Goal: Find specific page/section

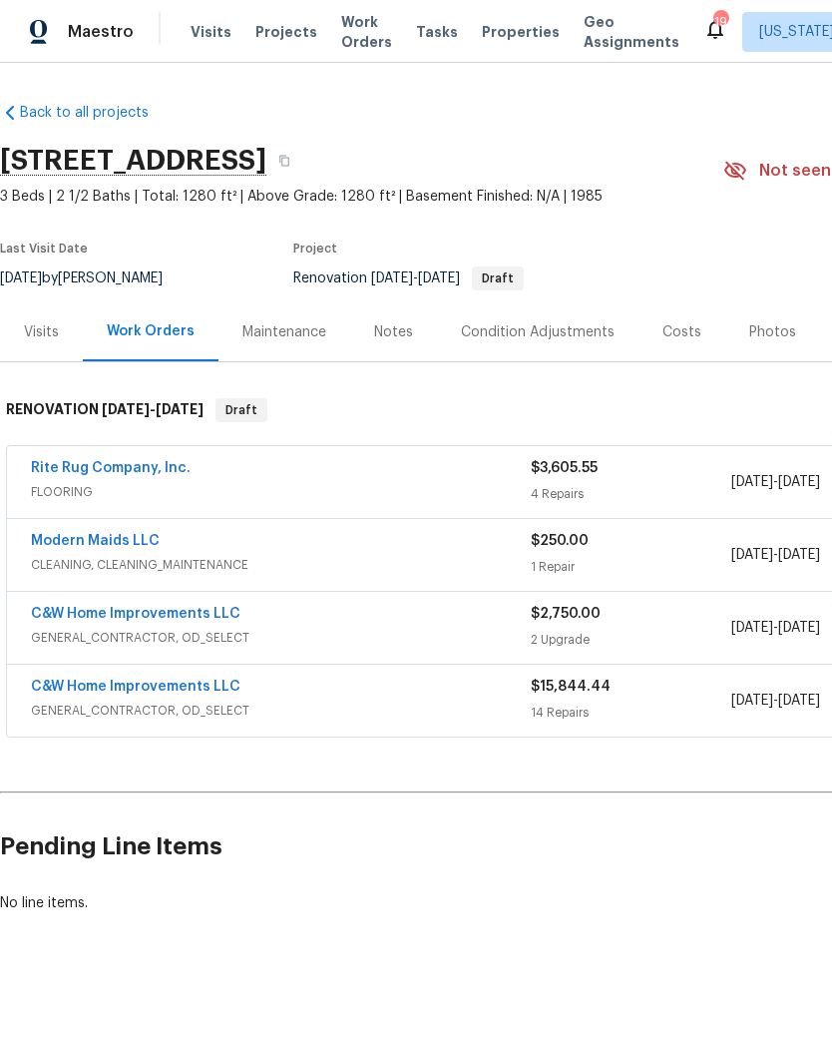
click at [664, 336] on div "Costs" at bounding box center [682, 332] width 39 height 20
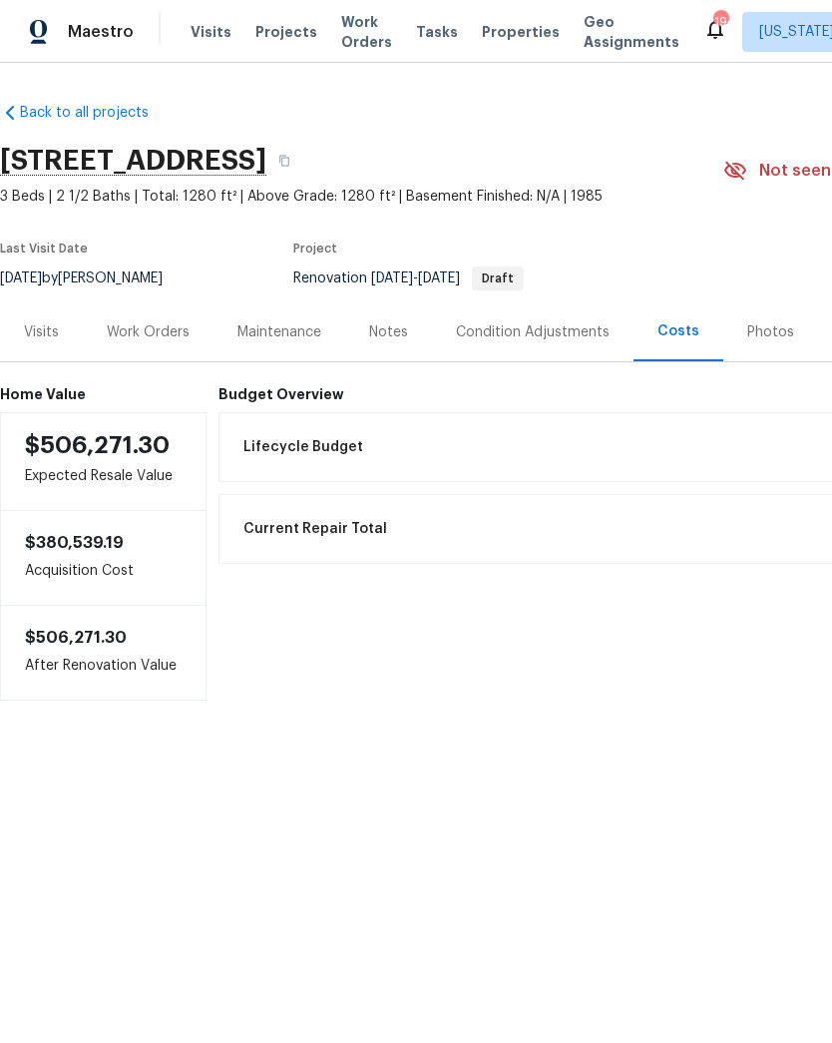
click at [171, 330] on div "Work Orders" at bounding box center [148, 332] width 83 height 20
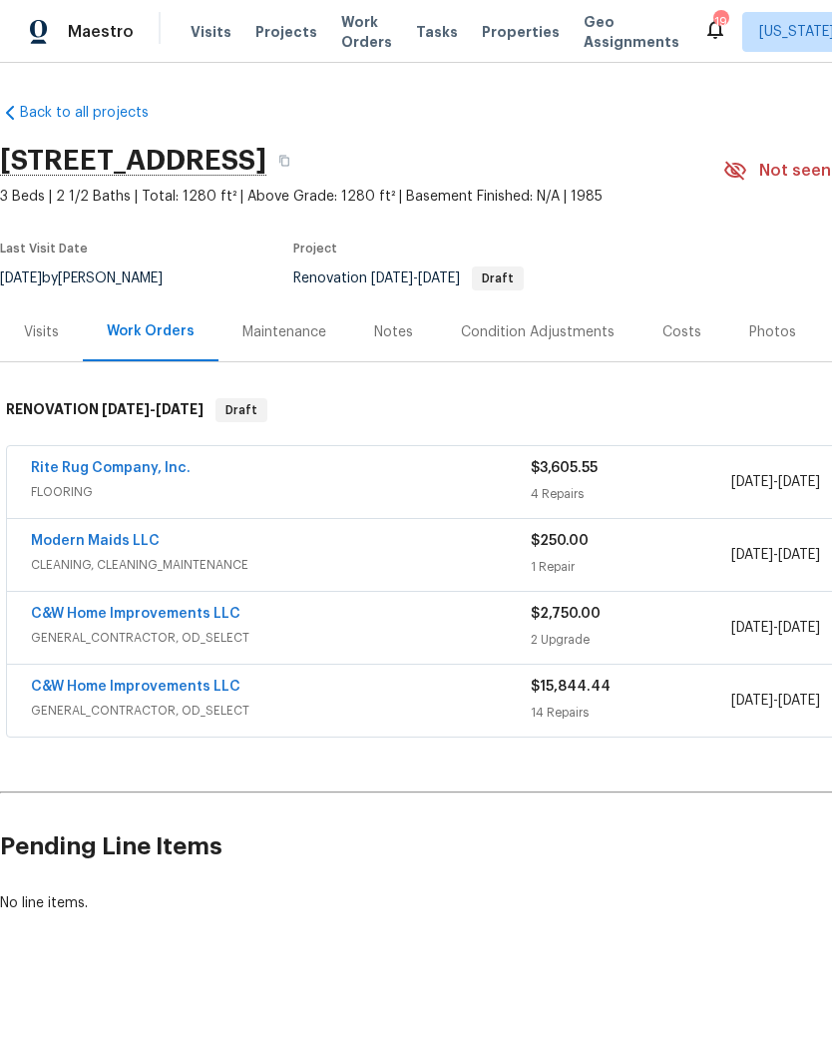
click at [461, 631] on span "GENERAL_CONTRACTOR, OD_SELECT" at bounding box center [281, 638] width 500 height 20
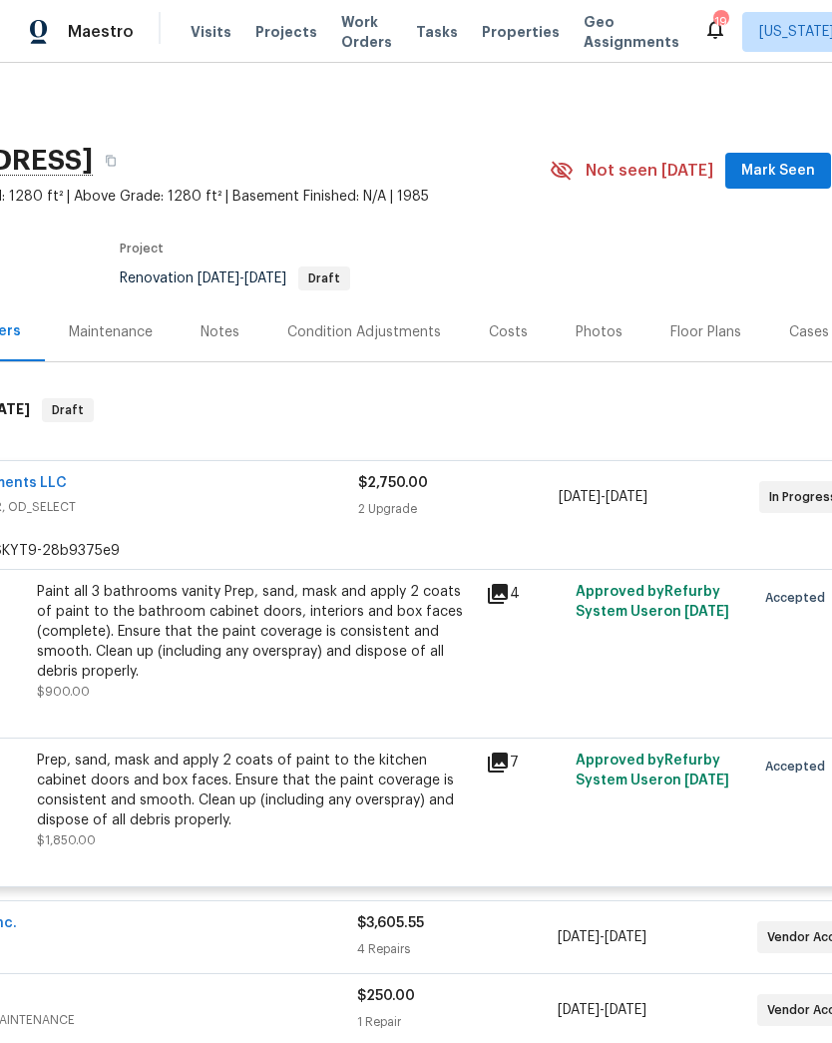
scroll to position [0, 173]
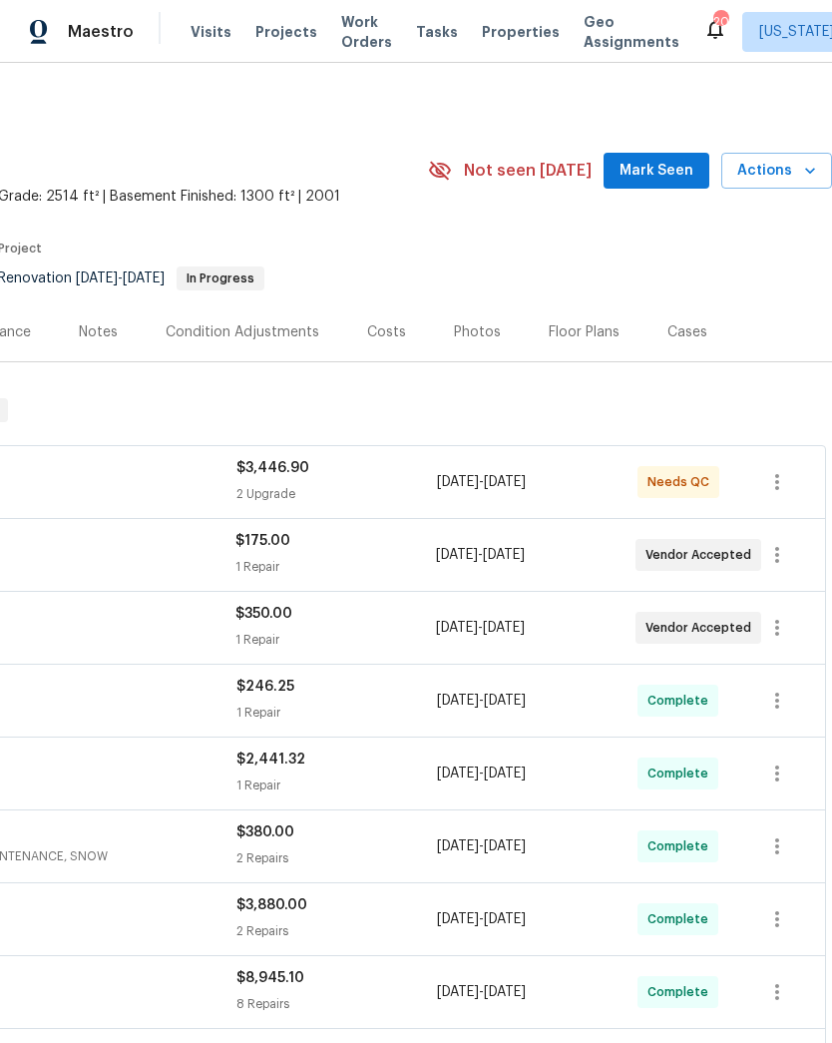
scroll to position [0, 295]
click at [260, 474] on span "$3,446.90" at bounding box center [273, 468] width 73 height 14
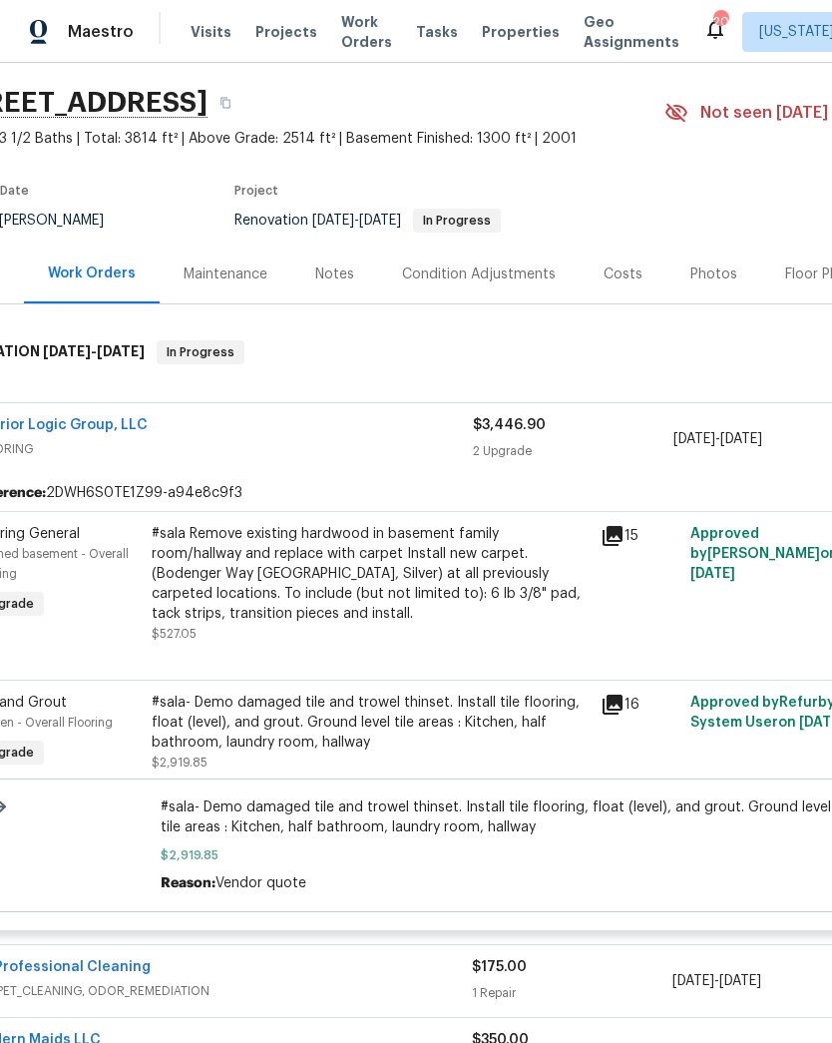
scroll to position [58, 58]
click at [622, 540] on icon at bounding box center [614, 536] width 20 height 20
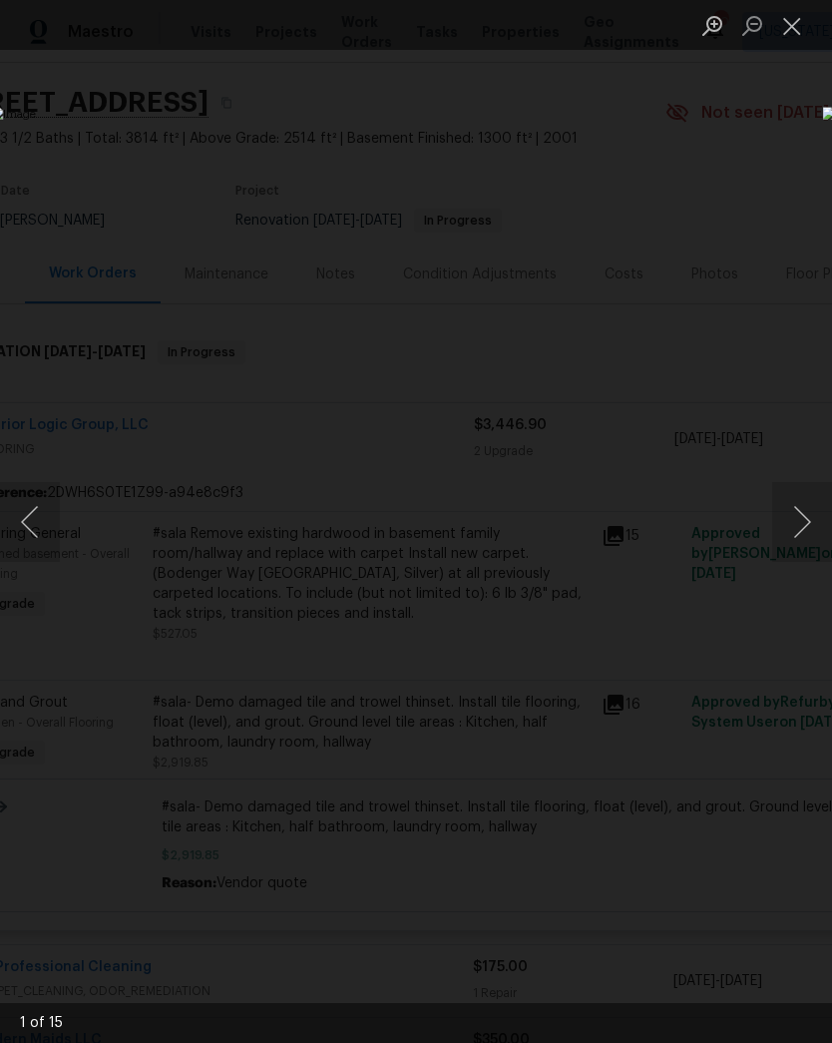
click at [780, 530] on button "Next image" at bounding box center [803, 522] width 60 height 80
click at [779, 530] on button "Next image" at bounding box center [803, 522] width 60 height 80
click at [784, 522] on button "Next image" at bounding box center [803, 522] width 60 height 80
click at [780, 532] on button "Next image" at bounding box center [803, 522] width 60 height 80
click at [781, 533] on button "Next image" at bounding box center [803, 522] width 60 height 80
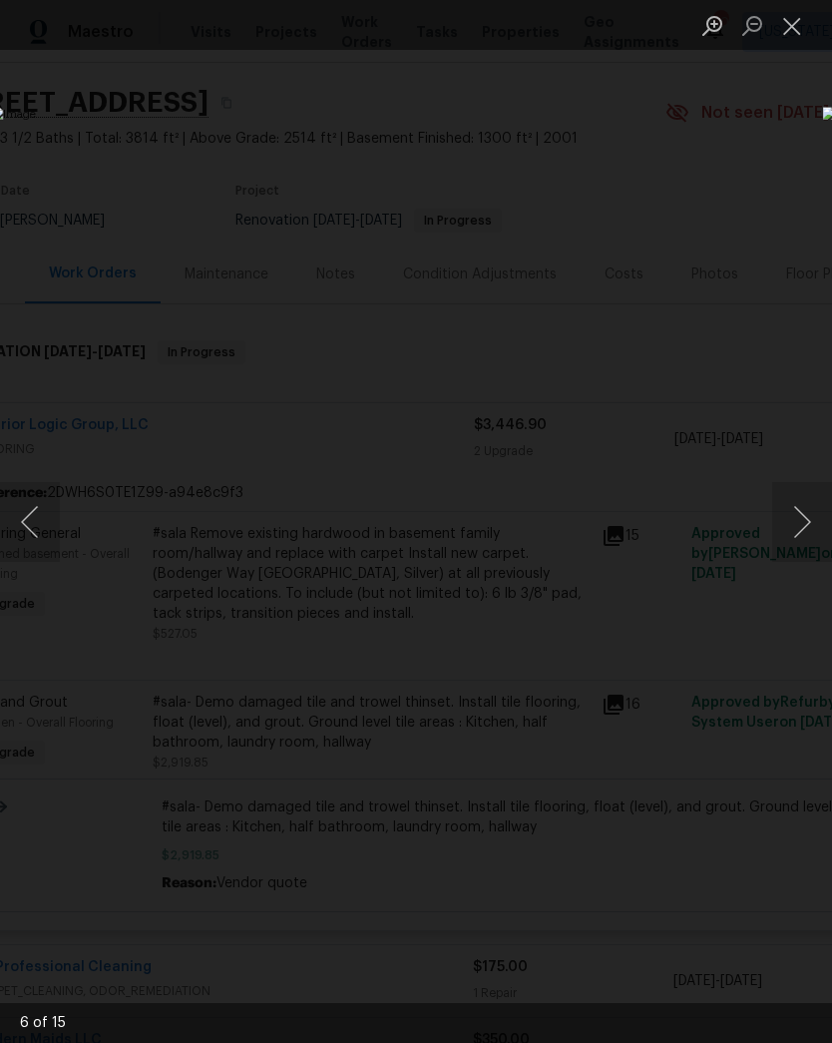
click at [791, 530] on button "Next image" at bounding box center [803, 522] width 60 height 80
click at [804, 521] on button "Next image" at bounding box center [803, 522] width 60 height 80
click at [787, 529] on button "Next image" at bounding box center [803, 522] width 60 height 80
click at [793, 526] on button "Next image" at bounding box center [803, 522] width 60 height 80
click at [789, 531] on button "Next image" at bounding box center [803, 522] width 60 height 80
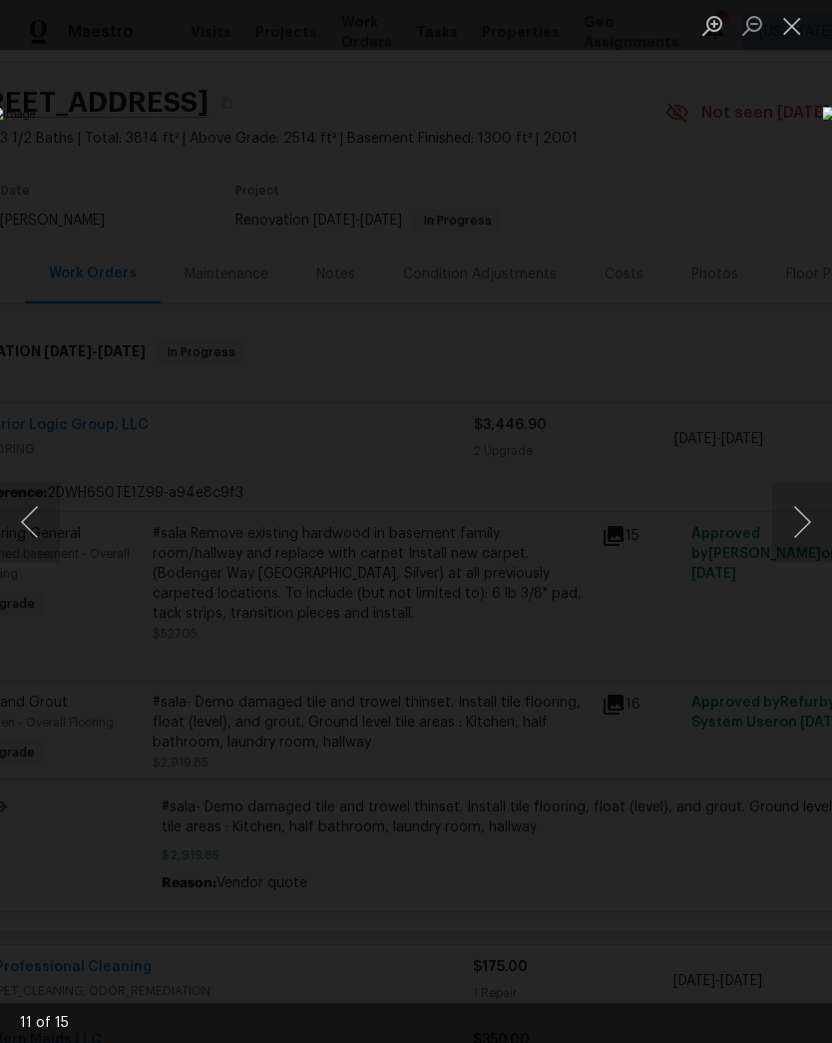
click at [795, 528] on button "Next image" at bounding box center [803, 522] width 60 height 80
click at [790, 530] on button "Next image" at bounding box center [803, 522] width 60 height 80
click at [701, 170] on div "Lightbox" at bounding box center [416, 521] width 832 height 1043
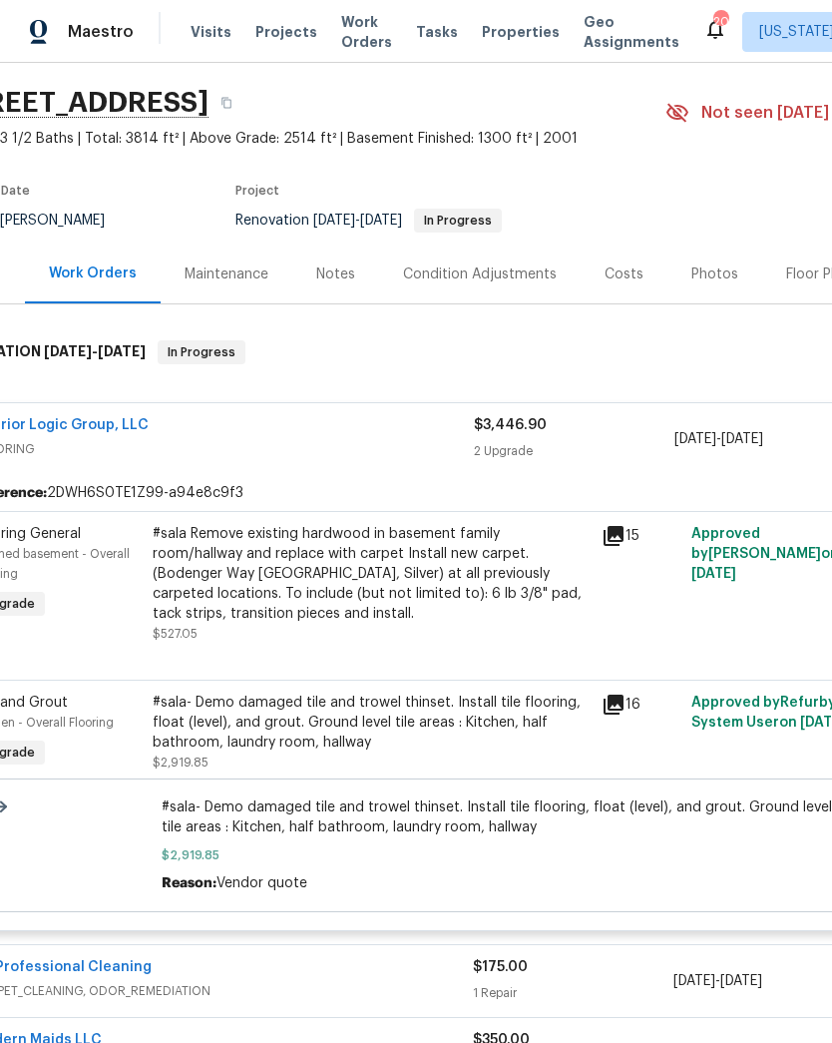
click at [620, 708] on icon at bounding box center [614, 705] width 24 height 24
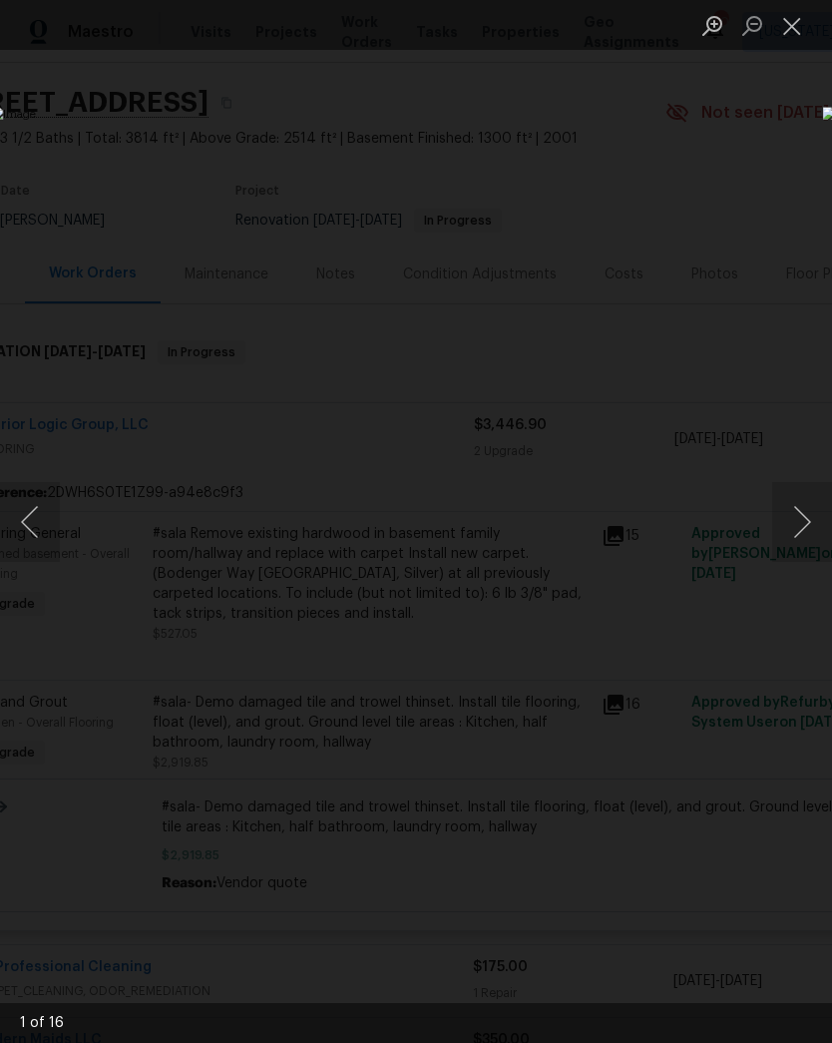
click at [796, 516] on button "Next image" at bounding box center [803, 522] width 60 height 80
click at [795, 516] on button "Next image" at bounding box center [803, 522] width 60 height 80
click at [795, 524] on button "Next image" at bounding box center [803, 522] width 60 height 80
click at [795, 523] on button "Next image" at bounding box center [803, 522] width 60 height 80
click at [792, 529] on button "Next image" at bounding box center [803, 522] width 60 height 80
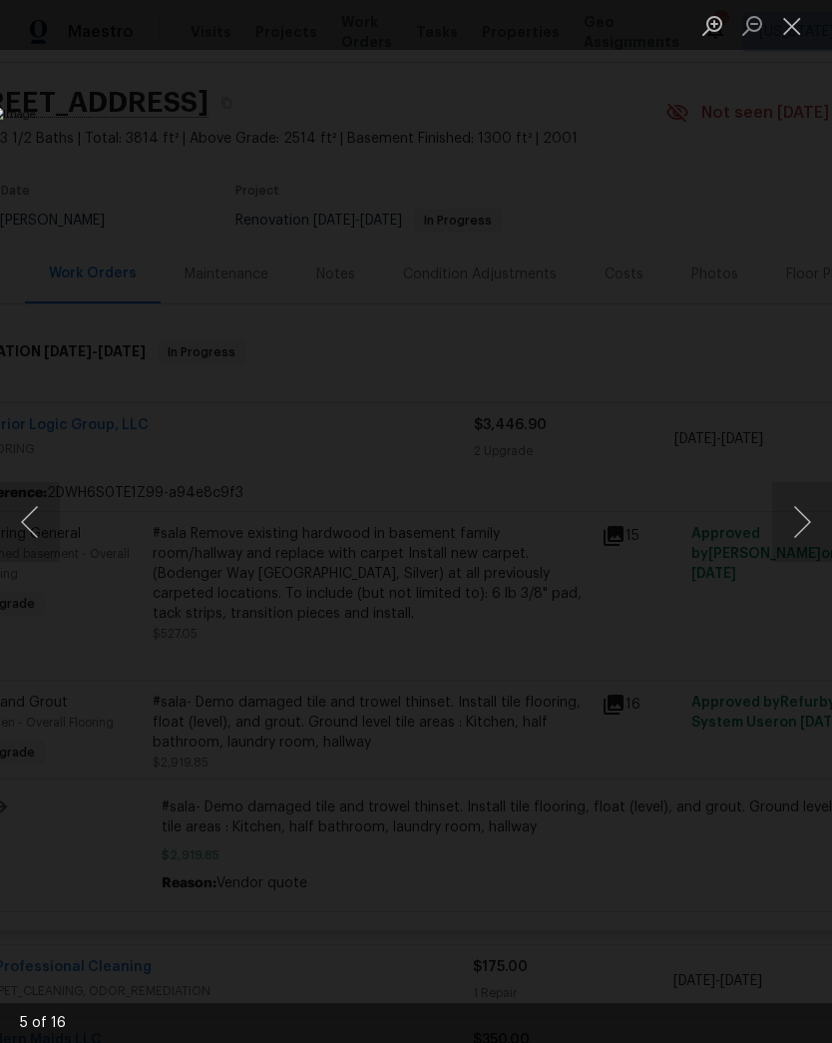
click at [791, 529] on button "Next image" at bounding box center [803, 522] width 60 height 80
click at [797, 525] on button "Next image" at bounding box center [803, 522] width 60 height 80
click at [796, 524] on button "Next image" at bounding box center [803, 522] width 60 height 80
click at [796, 531] on button "Next image" at bounding box center [803, 522] width 60 height 80
click at [796, 530] on button "Next image" at bounding box center [803, 522] width 60 height 80
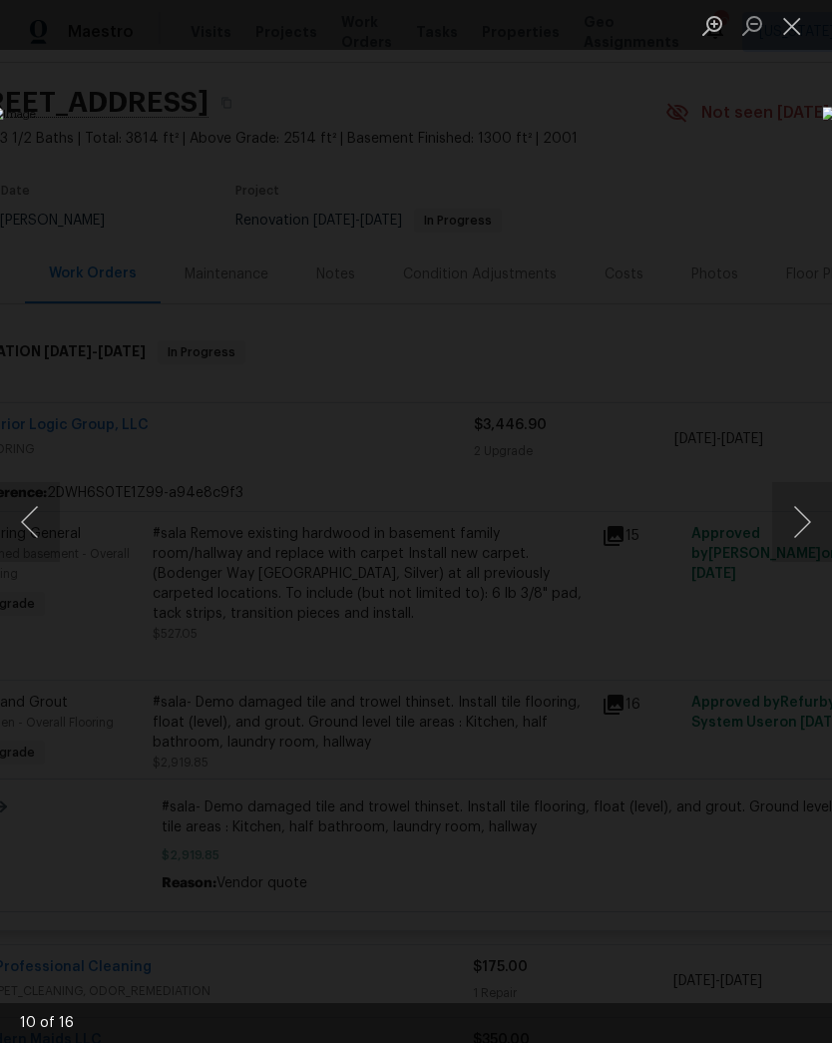
click at [797, 531] on button "Next image" at bounding box center [803, 522] width 60 height 80
click at [796, 531] on button "Next image" at bounding box center [803, 522] width 60 height 80
click at [796, 528] on button "Next image" at bounding box center [803, 522] width 60 height 80
click at [796, 521] on button "Next image" at bounding box center [803, 522] width 60 height 80
click at [799, 525] on button "Next image" at bounding box center [803, 522] width 60 height 80
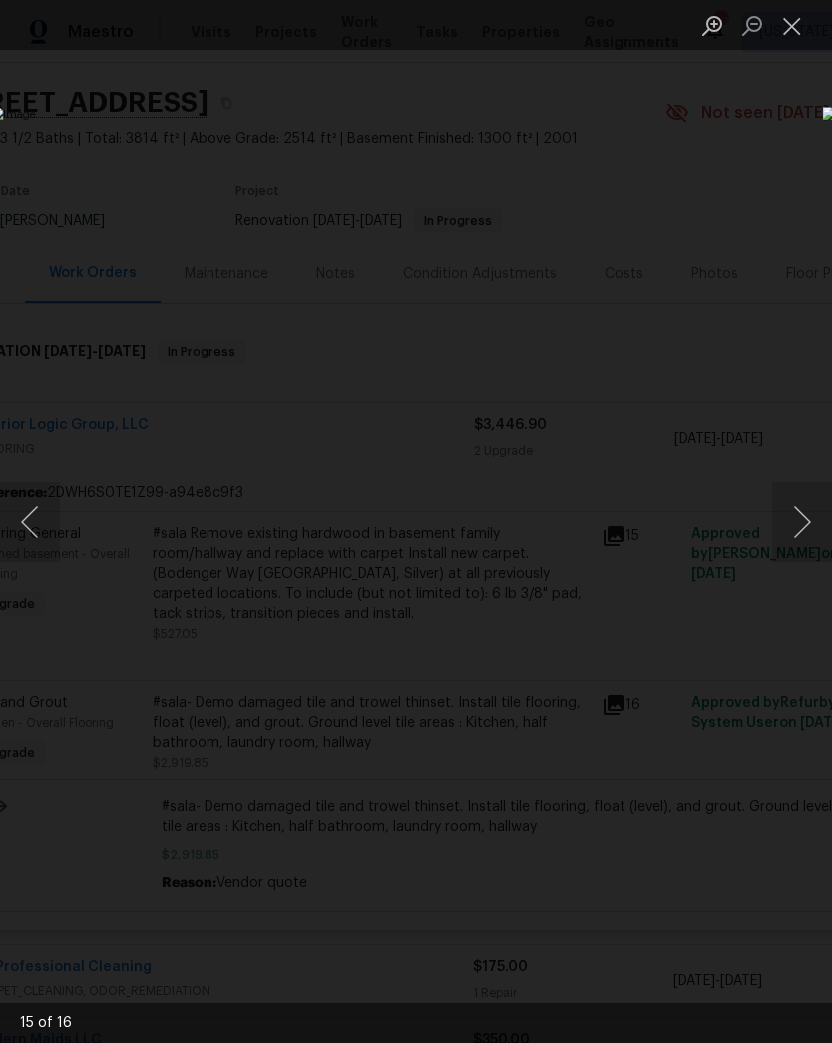
click at [588, 916] on div "Lightbox" at bounding box center [416, 521] width 832 height 1043
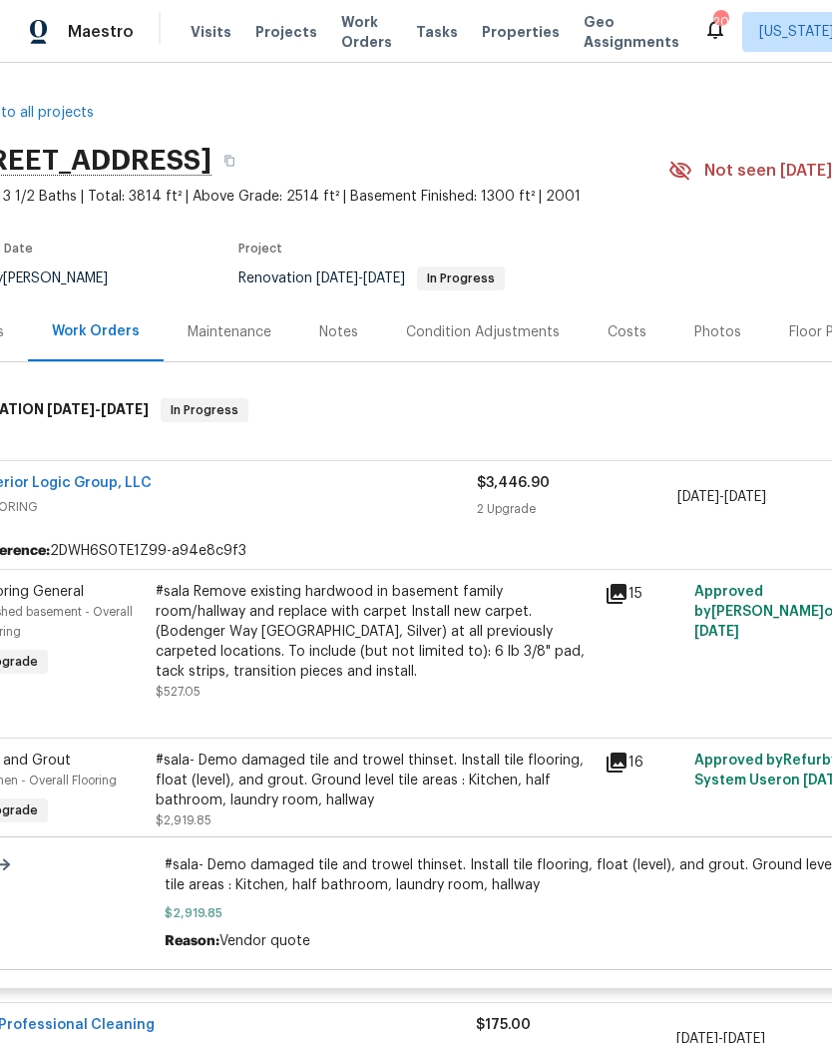
scroll to position [0, 67]
